Goal: Task Accomplishment & Management: Complete application form

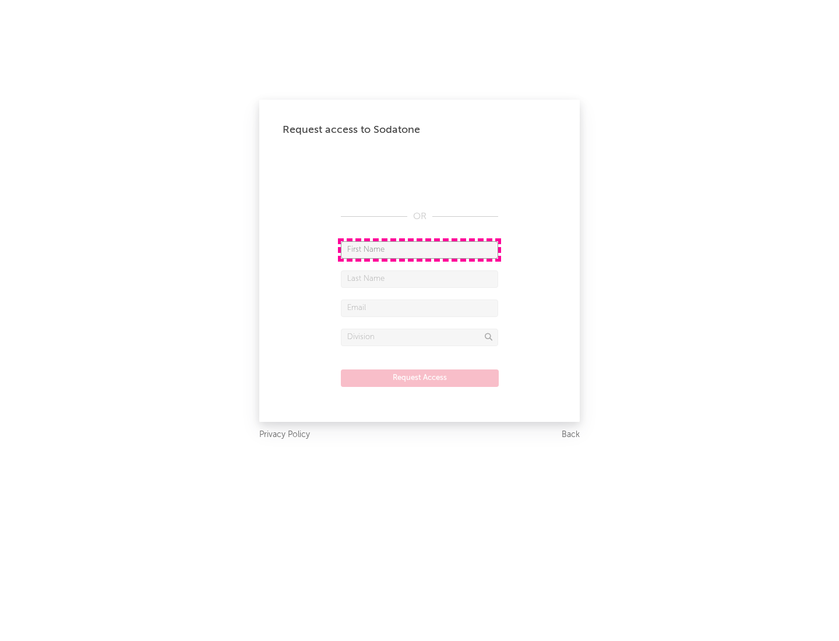
click at [420, 250] on input "text" at bounding box center [419, 249] width 157 height 17
type input "[PERSON_NAME]"
click at [420, 279] on input "text" at bounding box center [419, 279] width 157 height 17
type input "[PERSON_NAME]"
click at [420, 308] on input "text" at bounding box center [419, 308] width 157 height 17
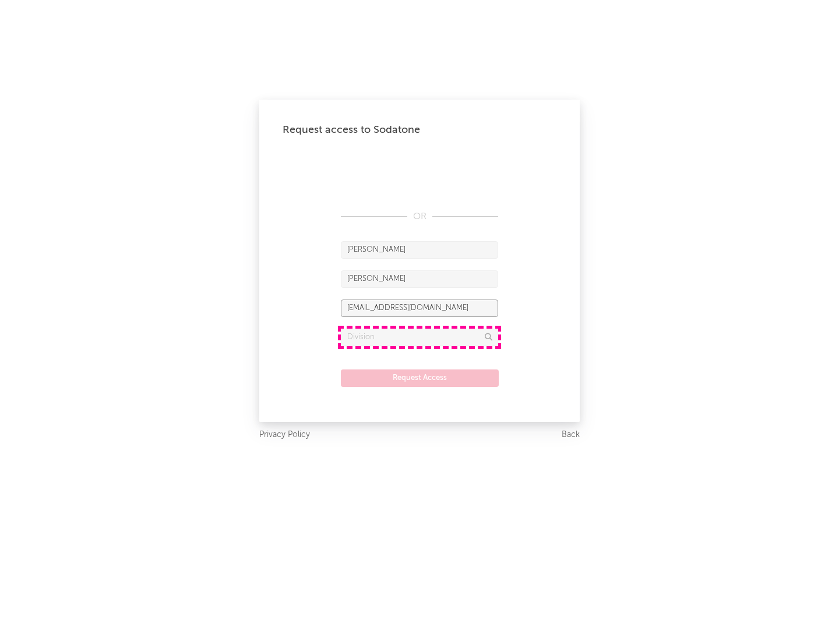
type input "[EMAIL_ADDRESS][DOMAIN_NAME]"
click at [420, 337] on input "text" at bounding box center [419, 337] width 157 height 17
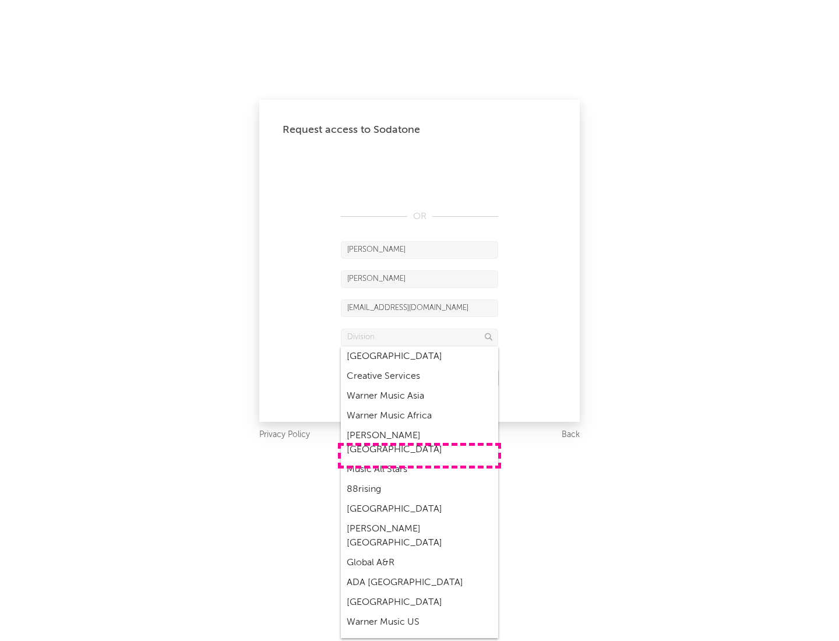
click at [420, 460] on div "Music All Stars" at bounding box center [419, 470] width 157 height 20
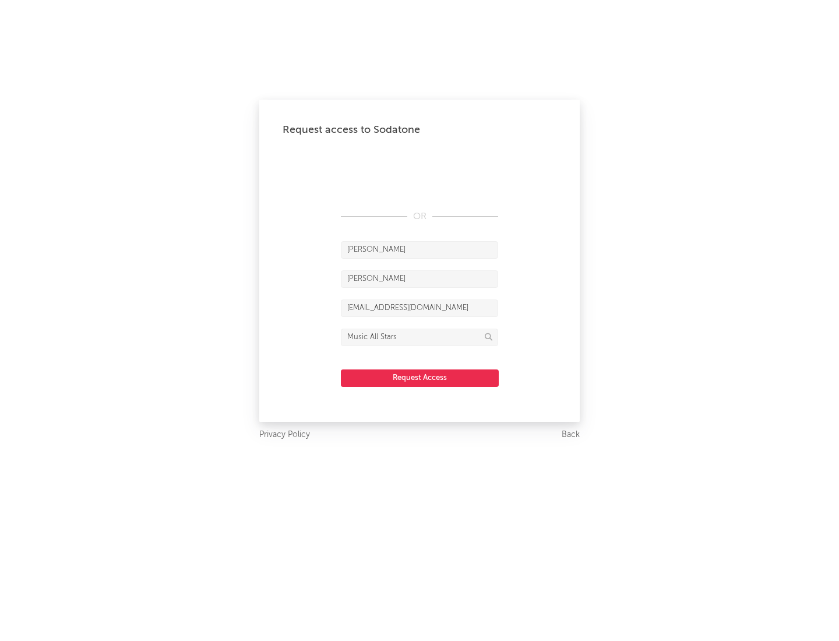
type input "Music All Stars"
click at [420, 378] on button "Request Access" at bounding box center [420, 378] width 158 height 17
